Goal: Find specific page/section: Find specific page/section

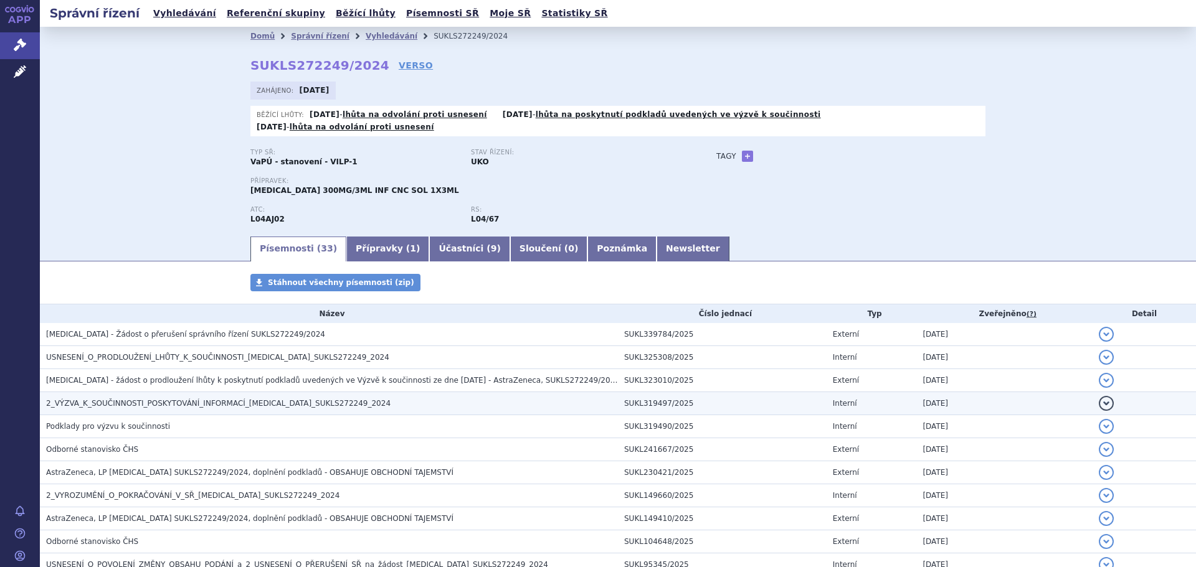
click at [166, 399] on span "2_VÝZVA_K_SOUČINNOSTI_POSKYTOVÁNÍ_INFORMACÍ_[MEDICAL_DATA]_SUKLS272249_2024" at bounding box center [218, 403] width 344 height 9
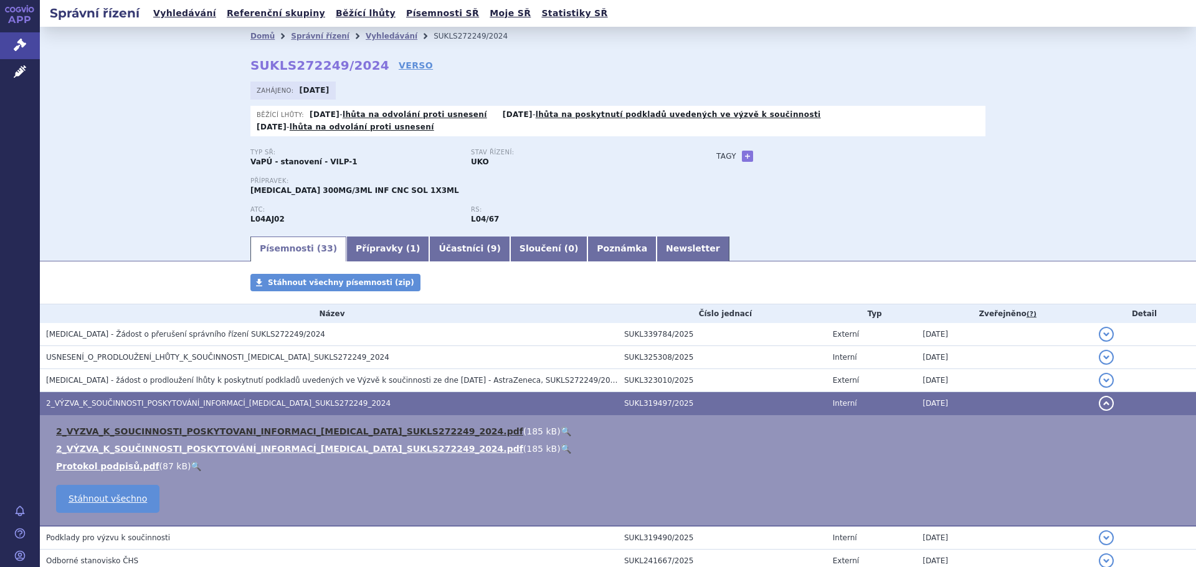
click at [164, 427] on link "2_VYZVA_K_SOUCINNOSTI_POSKYTOVANI_INFORMACI_[MEDICAL_DATA]_SUKLS272249_2024.pdf" at bounding box center [289, 432] width 467 height 10
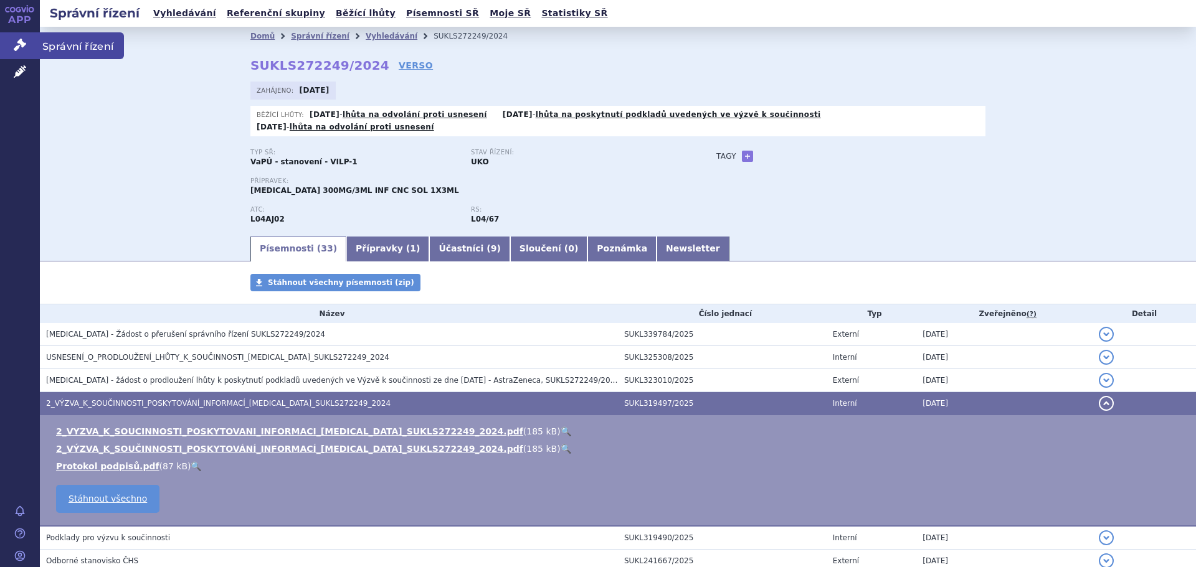
click at [22, 45] on icon at bounding box center [20, 45] width 12 height 12
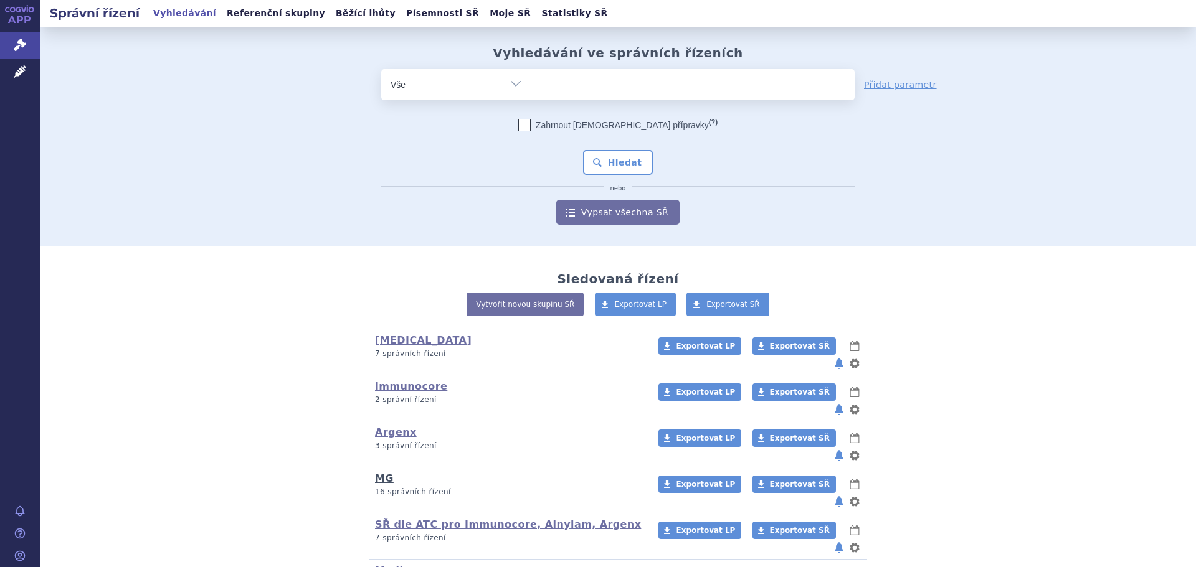
click at [379, 473] on link "MG" at bounding box center [384, 479] width 19 height 12
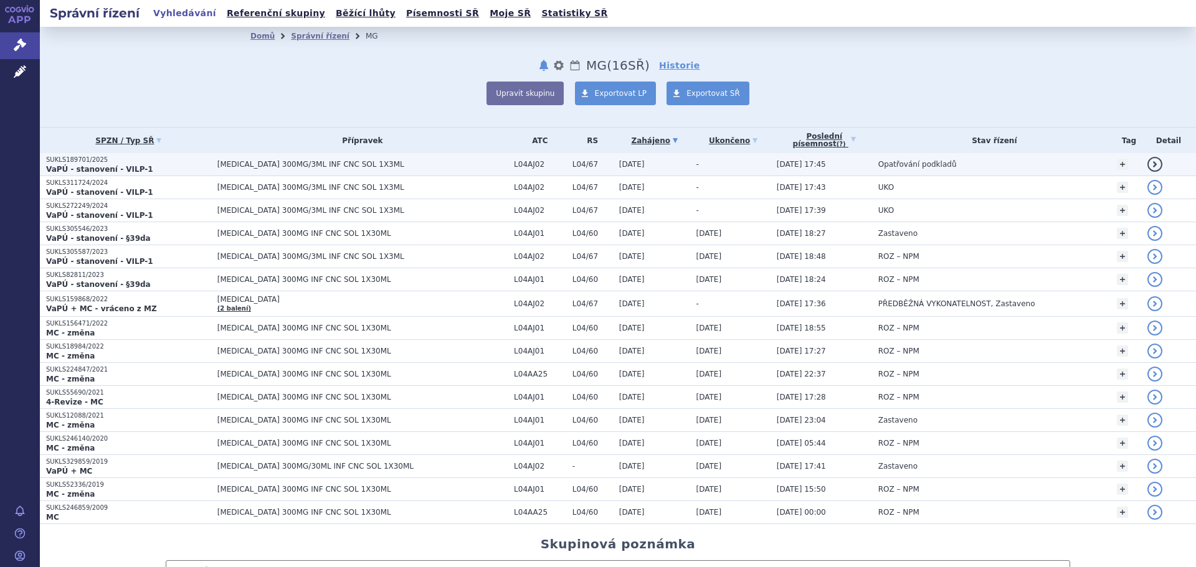
click at [88, 171] on strong "VaPÚ - stanovení - VILP-1" at bounding box center [99, 169] width 107 height 9
